Goal: Transaction & Acquisition: Purchase product/service

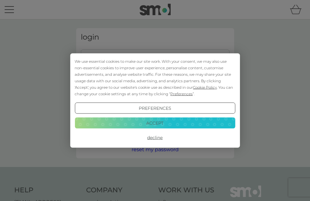
type input "[EMAIL_ADDRESS][DOMAIN_NAME]"
click at [155, 121] on button "Accept" at bounding box center [155, 122] width 160 height 11
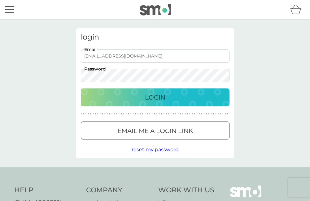
click at [154, 96] on p "Login" at bounding box center [155, 97] width 20 height 10
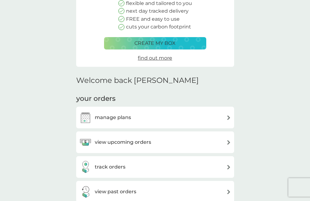
scroll to position [93, 0]
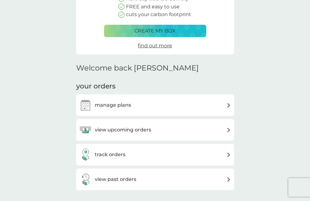
click at [115, 104] on h3 "manage plans" at bounding box center [113, 105] width 36 height 8
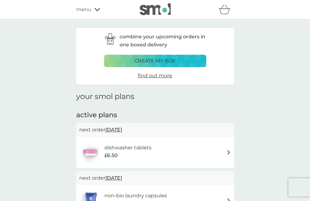
click at [153, 60] on p "create my box" at bounding box center [154, 61] width 41 height 8
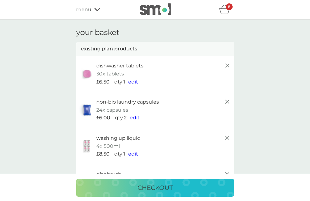
click at [226, 7] on div "8" at bounding box center [228, 6] width 7 height 7
click at [228, 7] on p "8" at bounding box center [229, 7] width 2 height 0
click at [226, 11] on div "8" at bounding box center [225, 9] width 15 height 12
click at [225, 10] on icon "basket" at bounding box center [224, 10] width 12 height 10
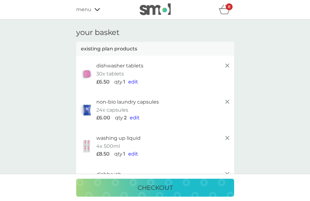
click at [225, 10] on div "8" at bounding box center [228, 6] width 7 height 7
click at [225, 9] on div "8" at bounding box center [228, 6] width 7 height 7
click at [226, 101] on icon at bounding box center [226, 101] width 7 height 7
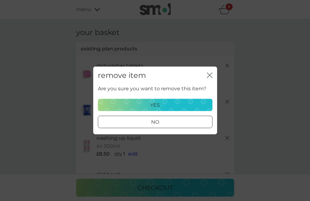
click at [155, 104] on p "yes" at bounding box center [155, 105] width 10 height 8
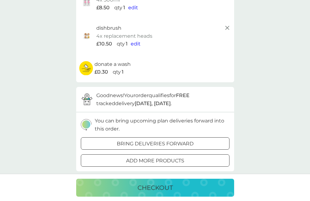
scroll to position [124, 0]
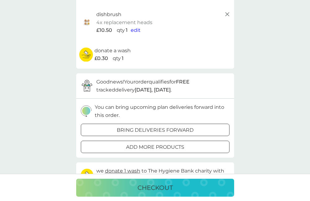
click at [159, 130] on div at bounding box center [155, 130] width 22 height 6
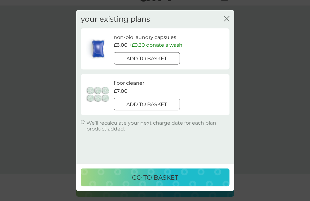
scroll to position [0, 0]
click at [229, 21] on icon "close" at bounding box center [227, 18] width 2 height 5
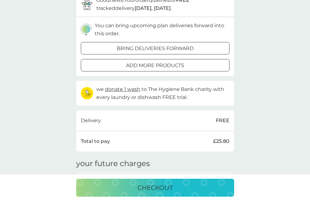
scroll to position [247, 0]
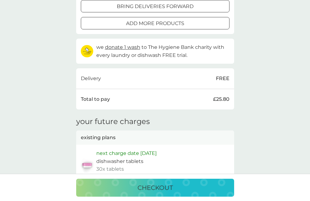
click at [155, 187] on p "checkout" at bounding box center [154, 188] width 35 height 10
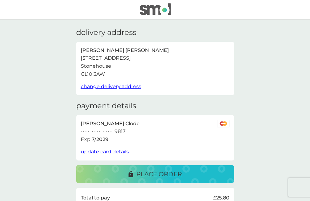
click at [103, 152] on span "update card details" at bounding box center [105, 152] width 48 height 6
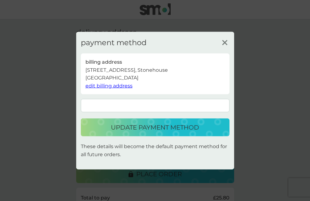
click at [151, 128] on p "update payment method" at bounding box center [155, 127] width 88 height 10
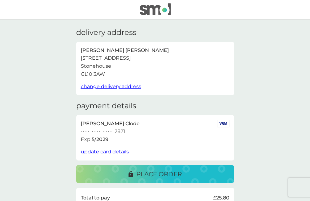
click at [153, 172] on p "place order" at bounding box center [158, 174] width 45 height 10
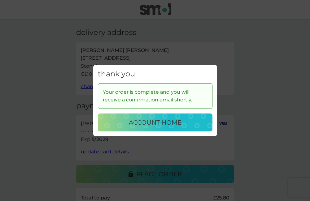
click at [161, 118] on p "account home" at bounding box center [155, 123] width 53 height 10
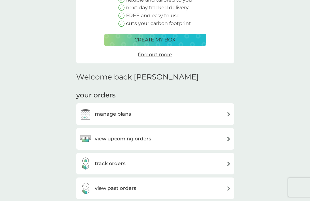
scroll to position [93, 0]
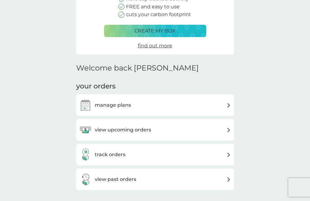
click at [109, 129] on h3 "view upcoming orders" at bounding box center [123, 130] width 56 height 8
